Goal: Task Accomplishment & Management: Use online tool/utility

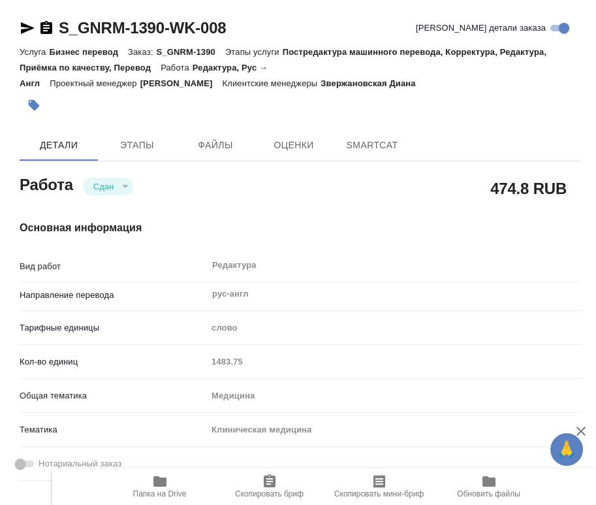
type textarea "x"
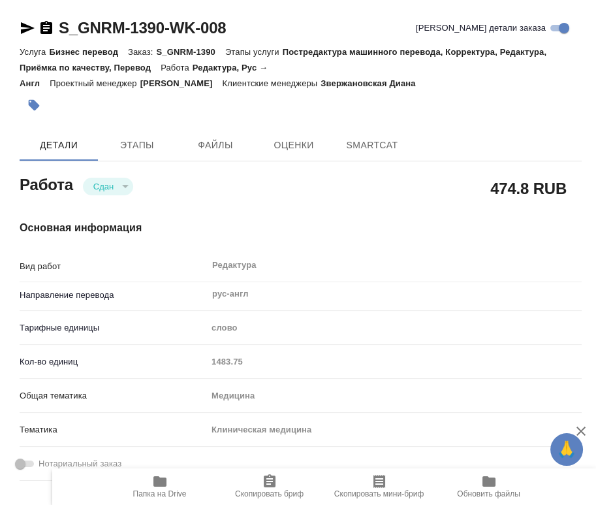
type textarea "x"
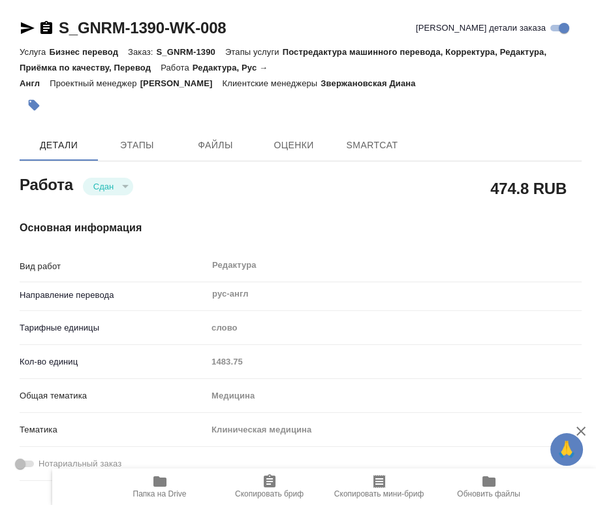
type textarea "x"
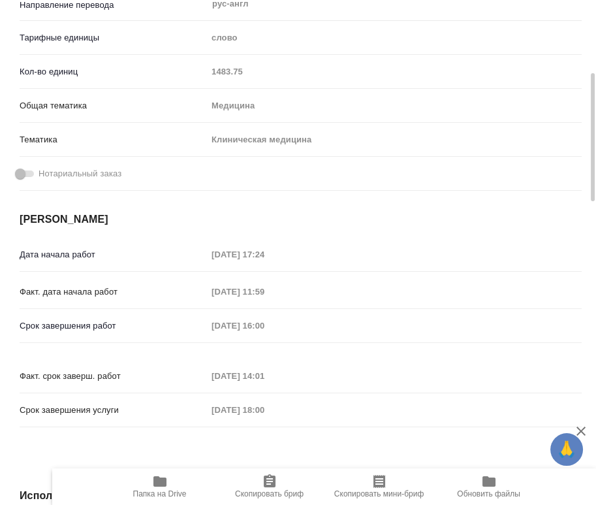
type textarea "x"
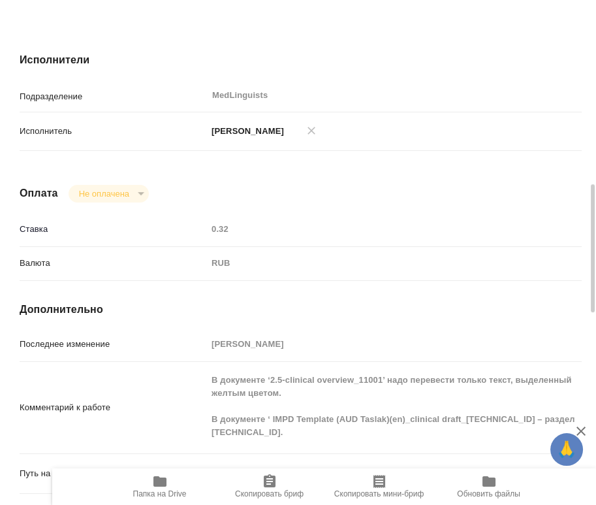
type textarea "x"
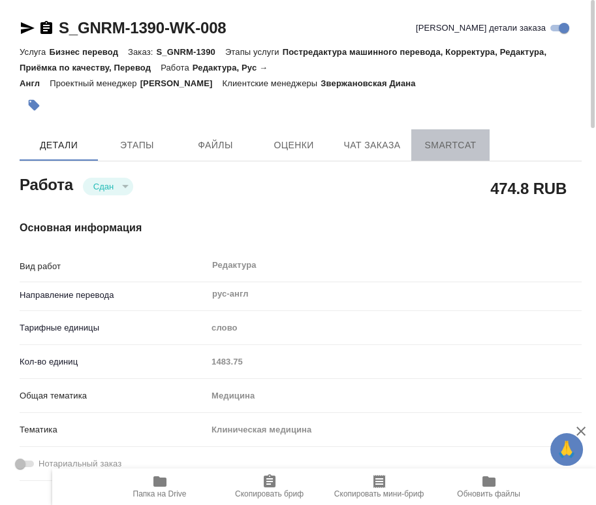
click at [441, 149] on span "SmartCat" at bounding box center [450, 145] width 63 height 16
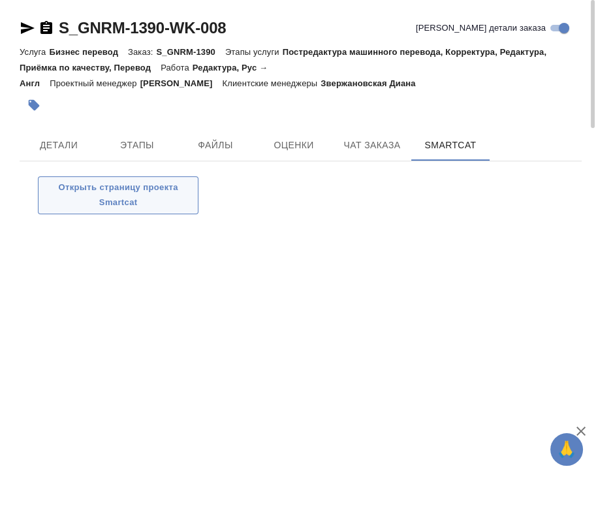
click at [142, 197] on span "Открыть страницу проекта Smartcat" at bounding box center [118, 195] width 146 height 30
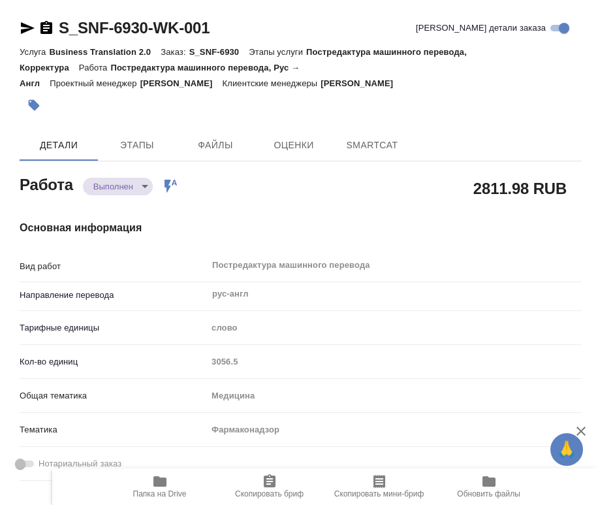
type textarea "x"
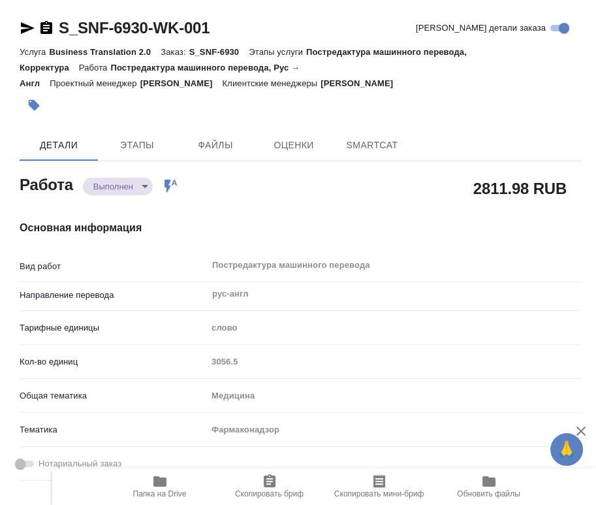
type textarea "x"
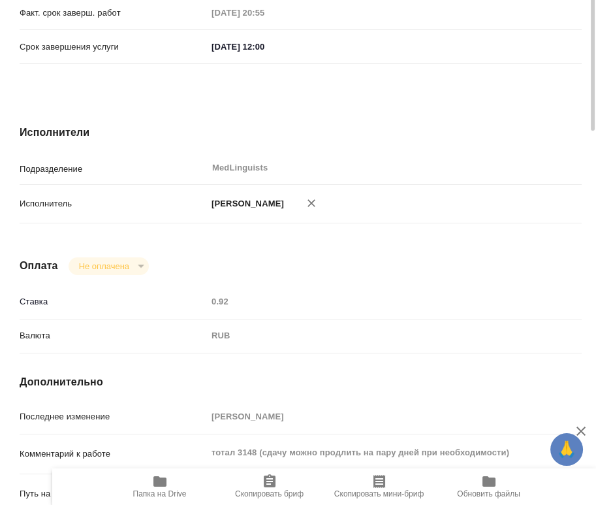
type textarea "x"
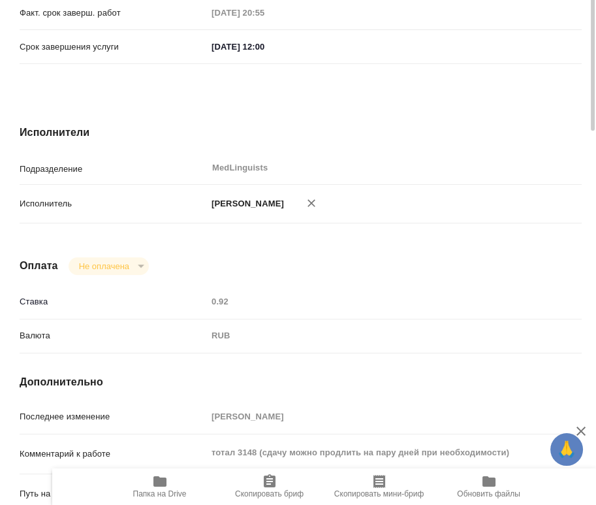
scroll to position [798, 0]
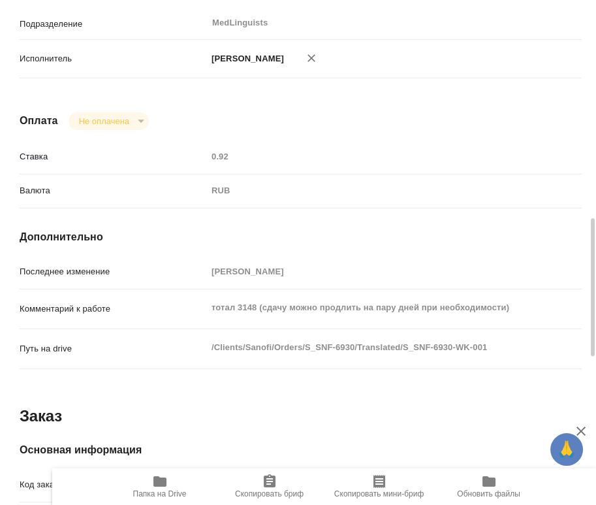
type textarea "x"
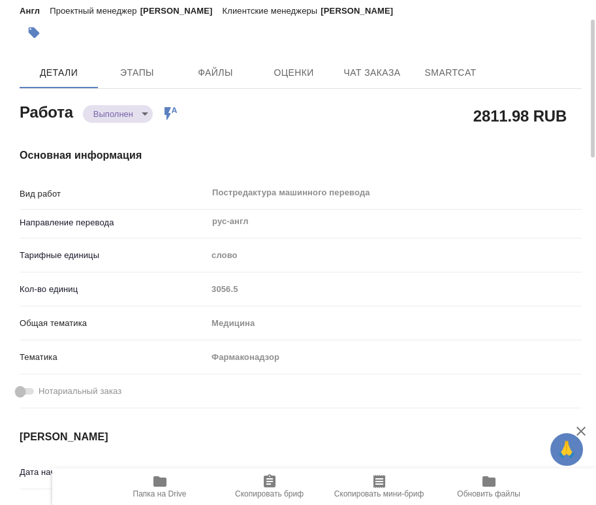
scroll to position [0, 0]
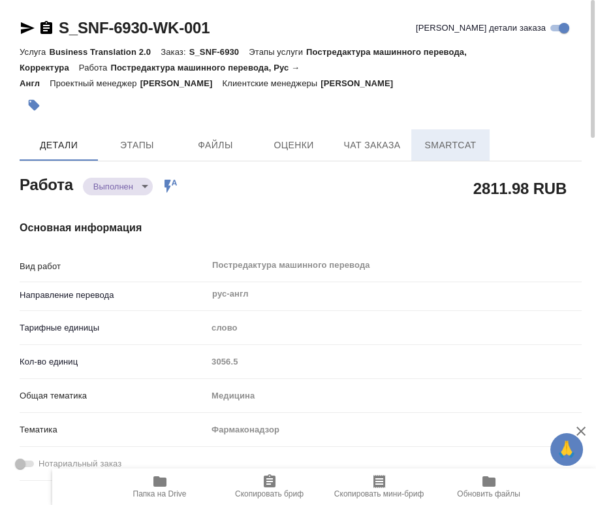
click at [442, 141] on span "SmartCat" at bounding box center [450, 145] width 63 height 16
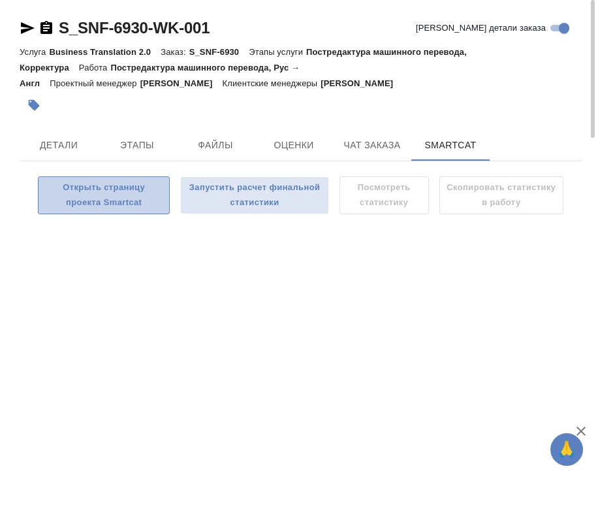
click at [125, 194] on span "Открыть страницу проекта Smartcat" at bounding box center [104, 195] width 118 height 30
